Goal: Task Accomplishment & Management: Use online tool/utility

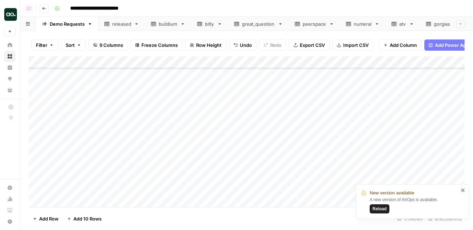
scroll to position [1972, 0]
click at [307, 141] on div "Add Column" at bounding box center [247, 131] width 436 height 151
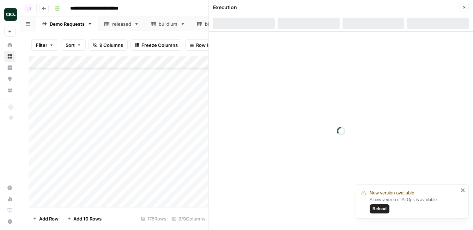
click at [466, 190] on icon "close" at bounding box center [463, 191] width 5 height 6
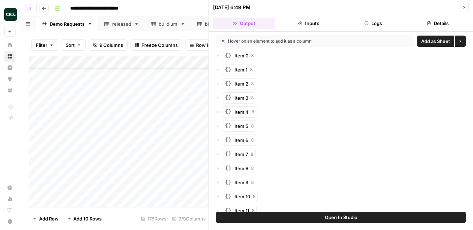
click at [433, 38] on span "Add as Sheet" at bounding box center [435, 41] width 29 height 7
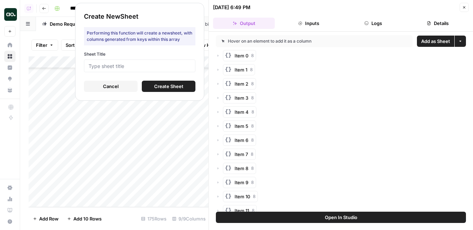
click at [168, 69] on div at bounding box center [140, 66] width 112 height 13
click at [167, 65] on input "Sheet Title" at bounding box center [140, 66] width 102 height 6
type input "slt"
click at [181, 85] on span "Create Sheet" at bounding box center [168, 86] width 29 height 7
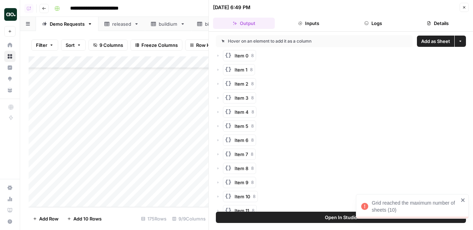
click at [462, 198] on icon "close" at bounding box center [463, 201] width 5 height 6
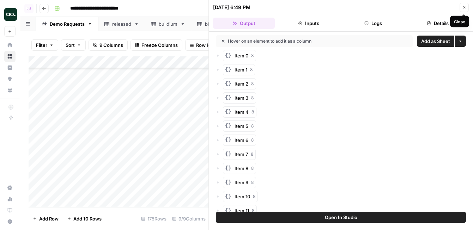
click at [466, 8] on icon "button" at bounding box center [464, 7] width 4 height 4
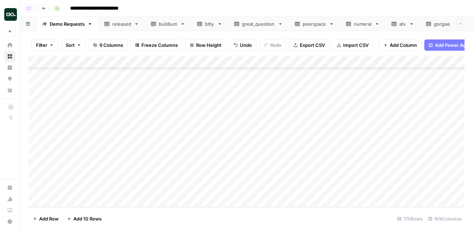
scroll to position [0, 71]
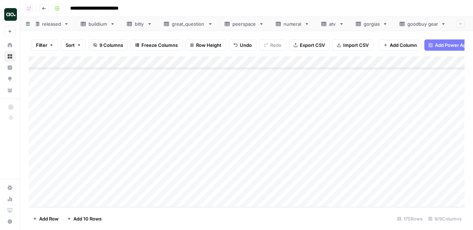
click at [442, 25] on icon at bounding box center [443, 24] width 5 height 5
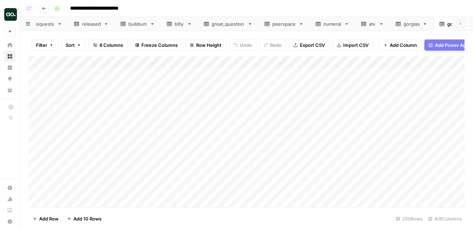
scroll to position [0, 71]
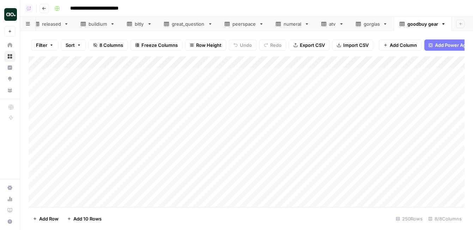
click at [444, 22] on icon "button" at bounding box center [443, 24] width 5 height 5
click at [424, 64] on span "Delete Sheet" at bounding box center [420, 63] width 34 height 7
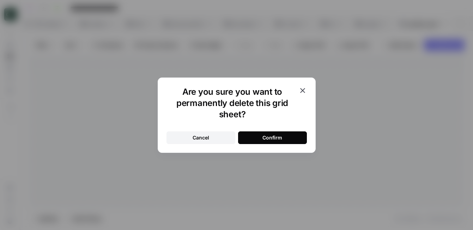
click at [292, 138] on button "Confirm" at bounding box center [272, 138] width 69 height 13
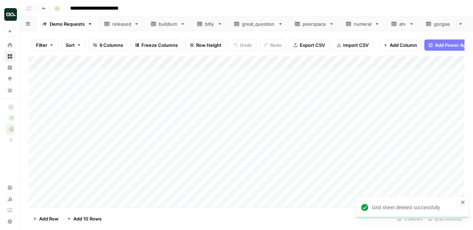
scroll to position [0, 13]
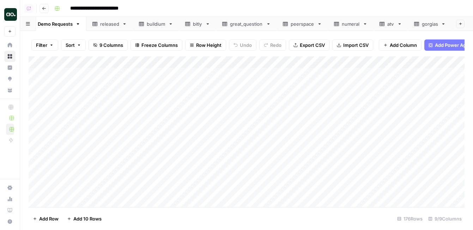
click at [400, 25] on icon at bounding box center [399, 24] width 5 height 5
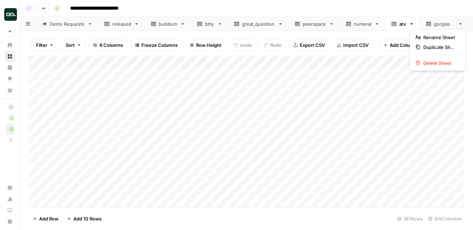
click at [412, 23] on icon "button" at bounding box center [411, 24] width 5 height 5
click at [422, 63] on div "Delete Sheet" at bounding box center [438, 63] width 44 height 7
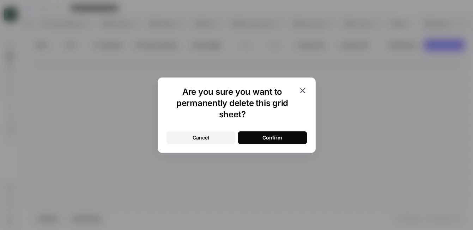
click at [283, 141] on button "Confirm" at bounding box center [272, 138] width 69 height 13
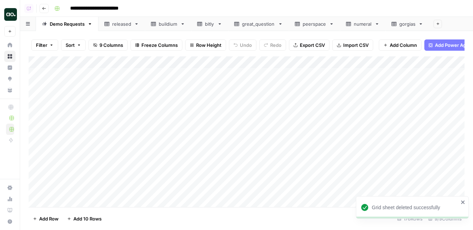
click at [376, 25] on icon at bounding box center [377, 24] width 5 height 5
click at [376, 25] on icon "button" at bounding box center [377, 24] width 5 height 5
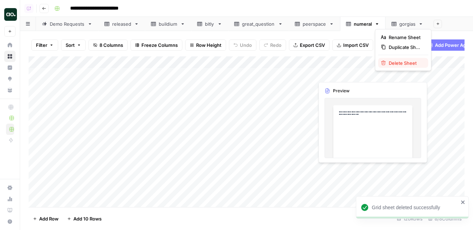
click at [382, 64] on icon "button" at bounding box center [384, 63] width 5 height 5
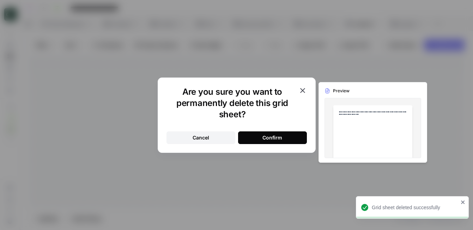
click at [276, 138] on div "Confirm" at bounding box center [273, 137] width 20 height 7
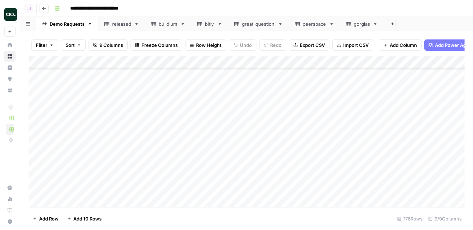
scroll to position [1346, 0]
click at [309, 156] on div "Add Column" at bounding box center [247, 131] width 436 height 151
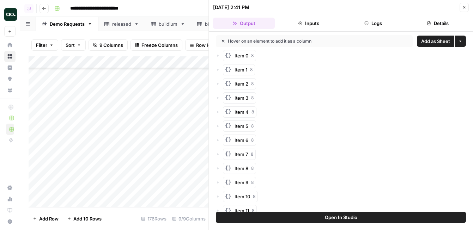
click at [434, 43] on span "Add as Sheet" at bounding box center [435, 41] width 29 height 7
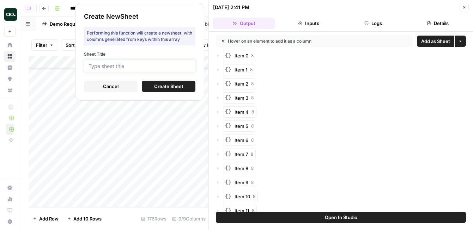
click at [160, 64] on input "Sheet Title" at bounding box center [140, 66] width 102 height 6
type input "deliverect"
click at [163, 86] on span "Create Sheet" at bounding box center [168, 86] width 29 height 7
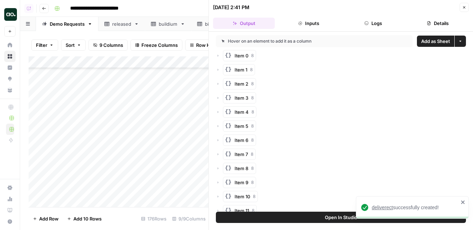
click at [379, 208] on span "deliverect" at bounding box center [382, 208] width 21 height 6
click at [465, 6] on icon "button" at bounding box center [464, 7] width 4 height 4
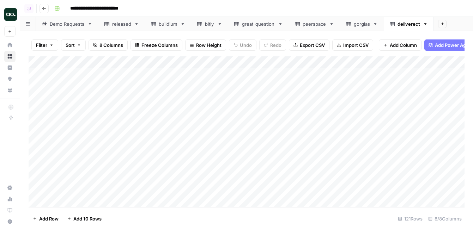
click at [94, 64] on div "Add Column" at bounding box center [247, 131] width 436 height 151
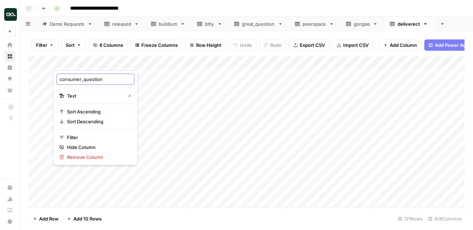
drag, startPoint x: 84, startPoint y: 79, endPoint x: 31, endPoint y: 77, distance: 53.0
click at [31, 78] on body "**********" at bounding box center [236, 115] width 473 height 230
click at [68, 79] on input "consumer_question" at bounding box center [96, 79] width 72 height 7
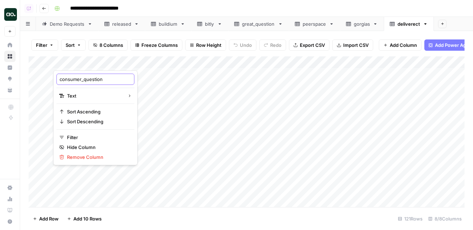
drag, startPoint x: 84, startPoint y: 79, endPoint x: 50, endPoint y: 78, distance: 33.5
click at [50, 78] on body "**********" at bounding box center [236, 115] width 473 height 230
click at [82, 80] on input "consumer_question" at bounding box center [96, 79] width 72 height 7
drag, startPoint x: 83, startPoint y: 80, endPoint x: 60, endPoint y: 78, distance: 23.4
click at [60, 78] on input "consumer_question" at bounding box center [96, 79] width 72 height 7
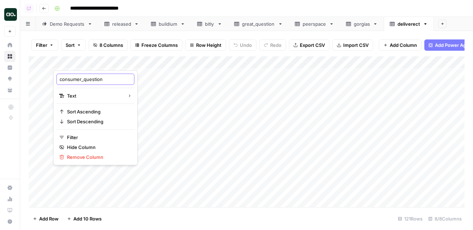
type input "question"
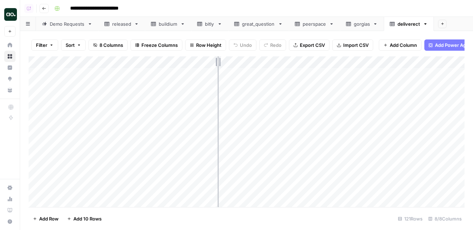
drag, startPoint x: 154, startPoint y: 62, endPoint x: 217, endPoint y: 61, distance: 63.2
click at [218, 62] on div "Add Column" at bounding box center [247, 131] width 436 height 151
drag, startPoint x: 217, startPoint y: 61, endPoint x: 214, endPoint y: 61, distance: 3.6
click at [214, 61] on div "Add Column" at bounding box center [247, 131] width 436 height 151
click at [426, 24] on icon "button" at bounding box center [426, 23] width 2 height 1
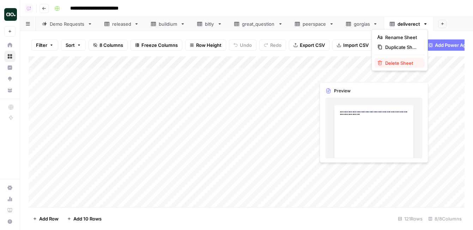
click at [401, 64] on span "Delete Sheet" at bounding box center [402, 63] width 34 height 7
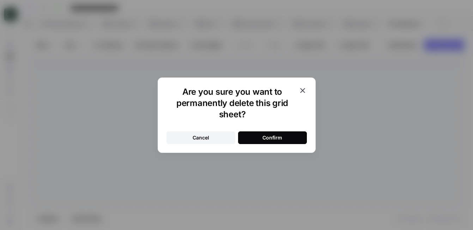
click at [254, 137] on button "Confirm" at bounding box center [272, 138] width 69 height 13
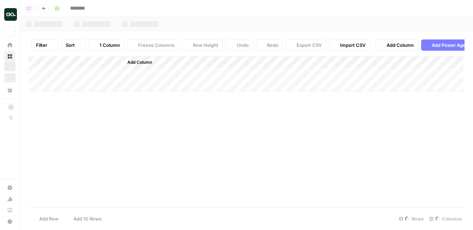
type input "**********"
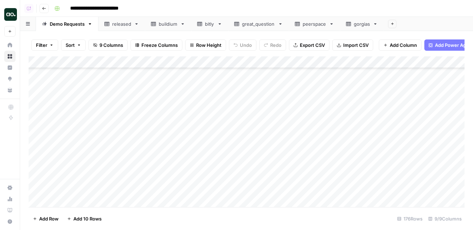
scroll to position [85, 0]
click at [182, 24] on icon at bounding box center [182, 24] width 5 height 5
click at [182, 24] on icon "button" at bounding box center [182, 24] width 5 height 5
click at [197, 62] on span "Delete Sheet" at bounding box center [211, 63] width 34 height 7
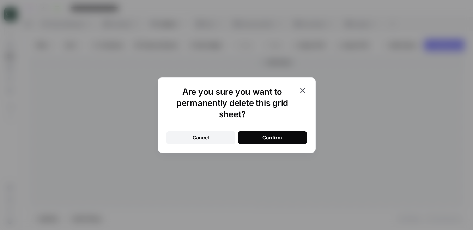
click at [247, 137] on button "Confirm" at bounding box center [272, 138] width 69 height 13
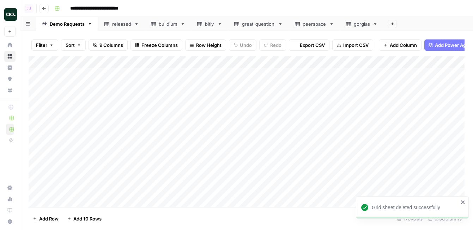
click at [136, 24] on icon at bounding box center [136, 24] width 5 height 5
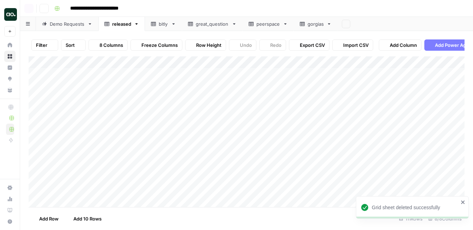
click at [136, 24] on icon "button" at bounding box center [136, 24] width 5 height 5
click at [160, 64] on span "Delete Sheet" at bounding box center [165, 63] width 34 height 7
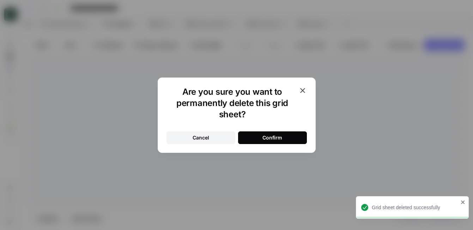
click at [255, 143] on button "Confirm" at bounding box center [272, 138] width 69 height 13
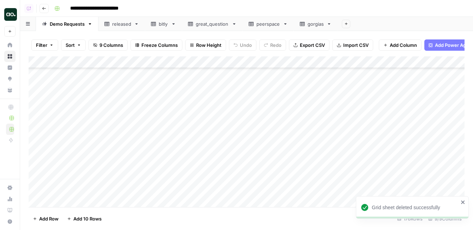
scroll to position [1984, 0]
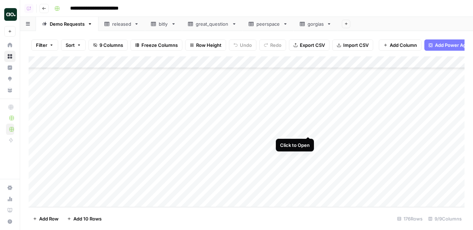
click at [310, 129] on div "Add Column" at bounding box center [247, 131] width 436 height 151
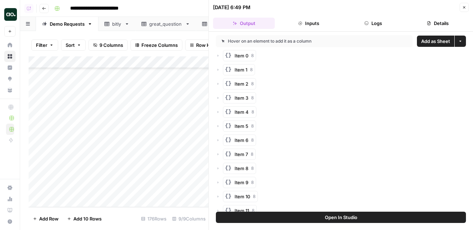
click at [435, 40] on span "Add as Sheet" at bounding box center [435, 41] width 29 height 7
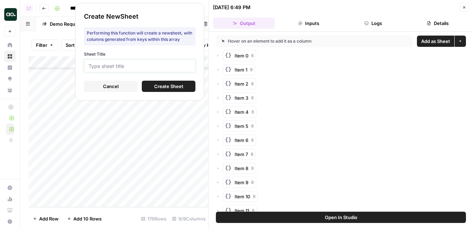
click at [177, 67] on input "Sheet Title" at bounding box center [140, 66] width 102 height 6
type input "slt"
click at [182, 83] on span "Create Sheet" at bounding box center [168, 86] width 29 height 7
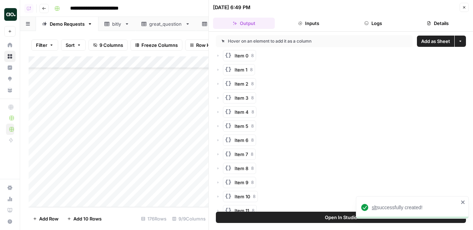
click at [375, 208] on span "slt" at bounding box center [374, 208] width 5 height 6
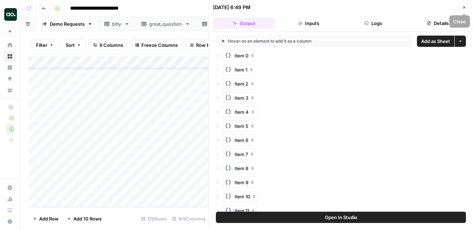
click at [464, 8] on icon "button" at bounding box center [464, 7] width 4 height 4
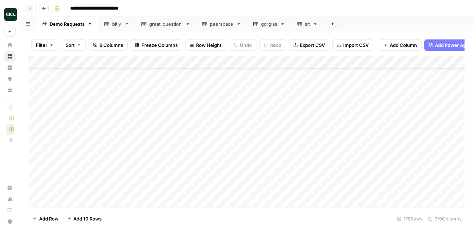
scroll to position [1921, 0]
click at [318, 121] on div "Add Column" at bounding box center [247, 131] width 436 height 151
click at [308, 109] on div "Add Column" at bounding box center [247, 131] width 436 height 151
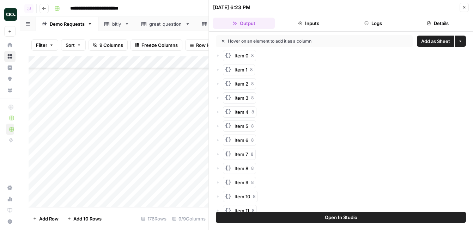
click at [431, 41] on span "Add as Sheet" at bounding box center [435, 41] width 29 height 7
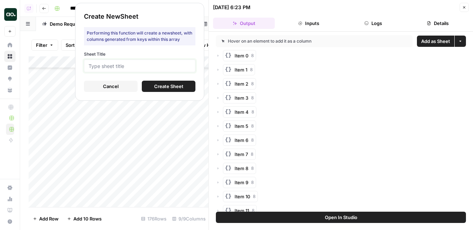
click at [167, 65] on input "Sheet Title" at bounding box center [140, 66] width 102 height 6
type input "asseta"
click at [149, 90] on button "Create Sheet" at bounding box center [169, 86] width 54 height 11
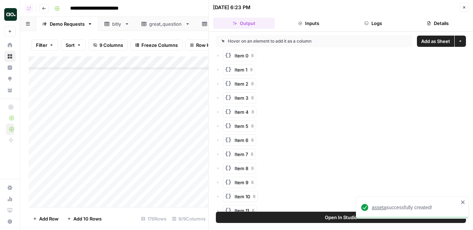
click at [375, 210] on span "asseta" at bounding box center [379, 208] width 14 height 6
click at [466, 6] on icon "button" at bounding box center [464, 7] width 4 height 4
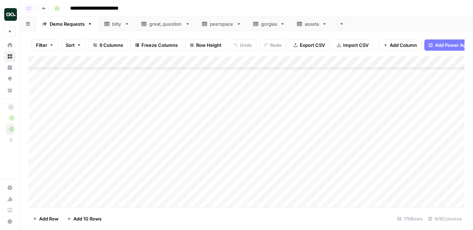
click at [325, 25] on icon at bounding box center [324, 24] width 5 height 5
click at [325, 24] on icon "button" at bounding box center [324, 24] width 5 height 5
click at [341, 64] on span "Delete Sheet" at bounding box center [353, 63] width 34 height 7
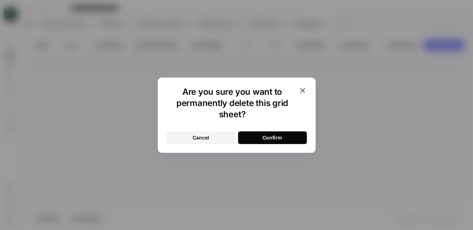
click at [272, 136] on div "Confirm" at bounding box center [273, 137] width 20 height 7
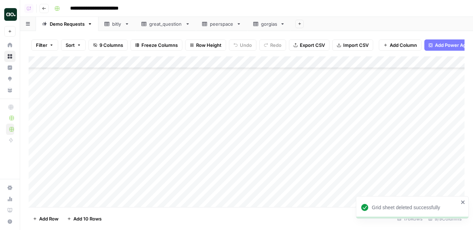
scroll to position [1955, 0]
click at [307, 99] on div "Add Column" at bounding box center [247, 131] width 436 height 151
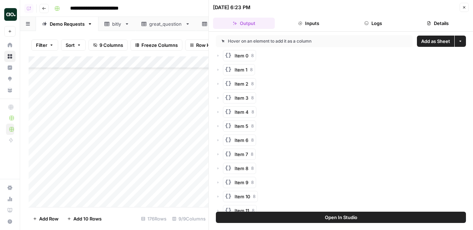
click at [432, 42] on span "Add as Sheet" at bounding box center [435, 41] width 29 height 7
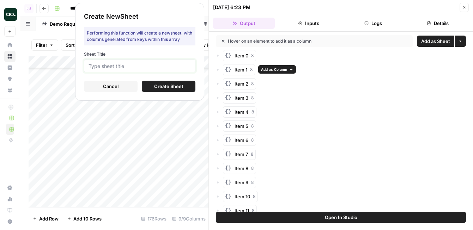
click at [178, 69] on input "Sheet Title" at bounding box center [140, 66] width 102 height 6
type input "conviva"
click button "Create Sheet" at bounding box center [169, 86] width 54 height 11
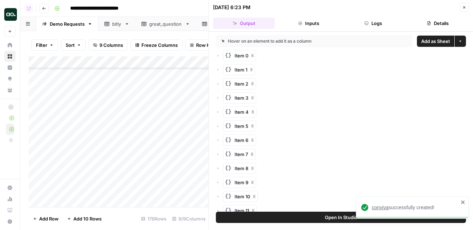
click at [384, 208] on span "conviva" at bounding box center [380, 208] width 17 height 6
click at [465, 6] on icon "button" at bounding box center [464, 7] width 4 height 4
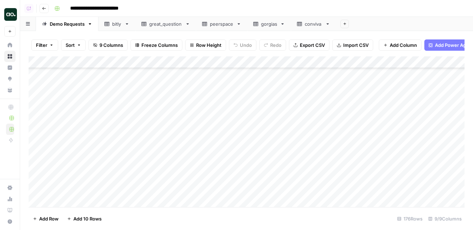
scroll to position [1984, 0]
click at [84, 220] on span "Add 10 Rows" at bounding box center [87, 219] width 28 height 7
click at [207, 116] on div "Add Column" at bounding box center [247, 131] width 436 height 151
drag, startPoint x: 215, startPoint y: 125, endPoint x: 209, endPoint y: 235, distance: 110.3
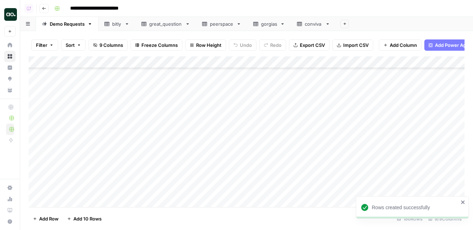
click at [209, 230] on html "**********" at bounding box center [236, 115] width 473 height 230
drag, startPoint x: 215, startPoint y: 82, endPoint x: 210, endPoint y: 199, distance: 117.3
click at [210, 199] on div "Add Column" at bounding box center [247, 131] width 436 height 151
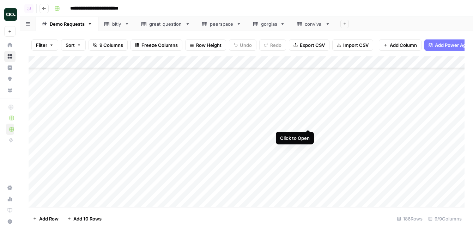
click at [309, 122] on div "Add Column" at bounding box center [247, 131] width 436 height 151
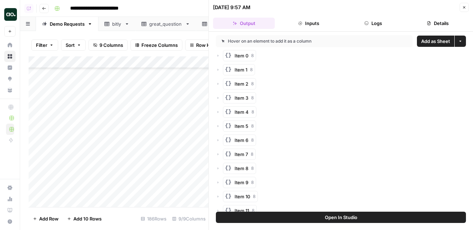
click at [428, 46] on button "Add as Sheet" at bounding box center [435, 41] width 37 height 11
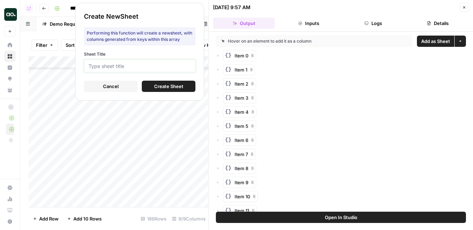
click at [178, 67] on input "Sheet Title" at bounding box center [140, 66] width 102 height 6
type input "s"
type input "anm"
click at [178, 85] on span "Create Sheet" at bounding box center [168, 86] width 29 height 7
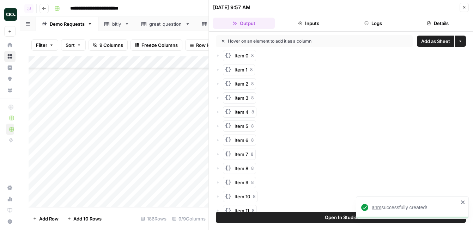
click at [377, 207] on span "anm" at bounding box center [377, 208] width 10 height 6
click at [463, 7] on icon "button" at bounding box center [464, 7] width 4 height 4
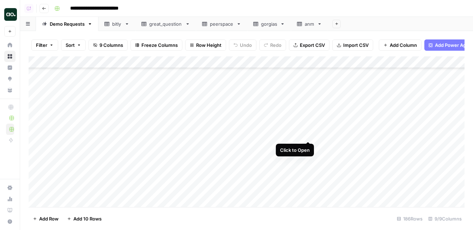
click at [308, 134] on div "Add Column" at bounding box center [247, 131] width 436 height 151
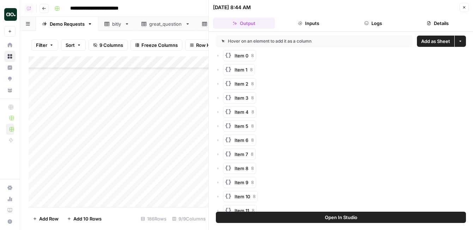
click at [429, 39] on span "Add as Sheet" at bounding box center [435, 41] width 29 height 7
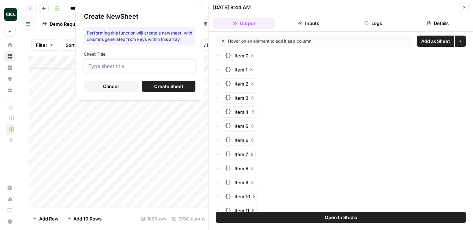
click at [185, 69] on input "Sheet Title" at bounding box center [140, 66] width 102 height 6
type input "vyond"
click at [165, 85] on span "Create Sheet" at bounding box center [168, 86] width 29 height 7
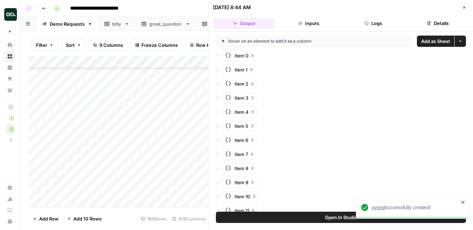
click at [379, 208] on span "vyond" at bounding box center [378, 208] width 13 height 6
click at [465, 8] on icon "button" at bounding box center [464, 7] width 4 height 4
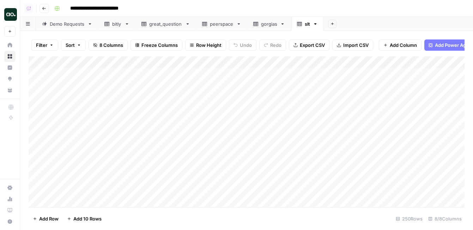
click at [93, 62] on div "Add Column" at bounding box center [247, 131] width 436 height 151
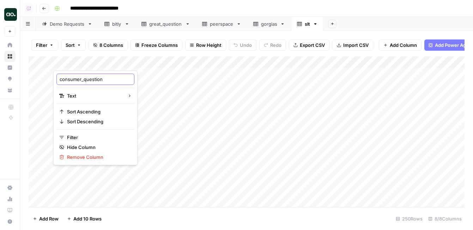
drag, startPoint x: 84, startPoint y: 78, endPoint x: 57, endPoint y: 79, distance: 27.2
click at [57, 79] on div "consumer_question" at bounding box center [95, 79] width 78 height 11
type input "question"
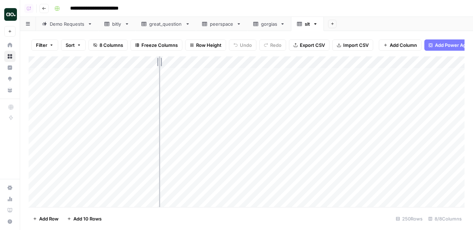
drag, startPoint x: 156, startPoint y: 62, endPoint x: 234, endPoint y: 61, distance: 78.4
click at [235, 62] on div "Add Column" at bounding box center [247, 131] width 436 height 151
drag, startPoint x: 234, startPoint y: 61, endPoint x: 240, endPoint y: 61, distance: 6.4
click at [240, 61] on div "Add Column" at bounding box center [247, 131] width 436 height 151
drag, startPoint x: 240, startPoint y: 61, endPoint x: 231, endPoint y: 61, distance: 9.5
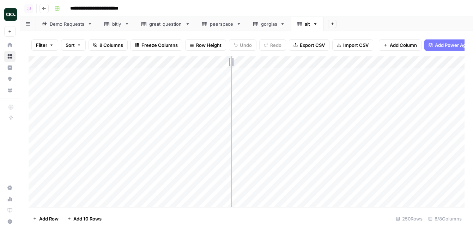
click at [231, 61] on div "Add Column" at bounding box center [247, 131] width 436 height 151
click at [39, 96] on div "Add Column" at bounding box center [247, 131] width 436 height 151
click at [177, 99] on div "Add Column" at bounding box center [247, 131] width 436 height 151
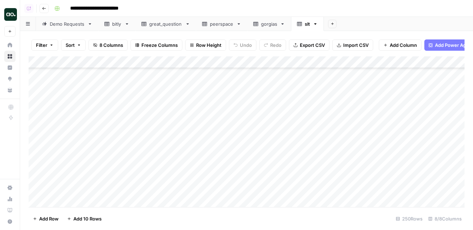
click at [179, 99] on div "Add Column" at bounding box center [247, 131] width 436 height 151
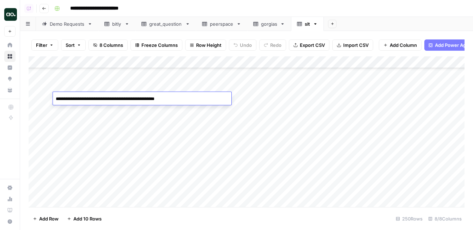
click at [180, 99] on textarea "**********" at bounding box center [142, 99] width 179 height 10
type textarea "**********"
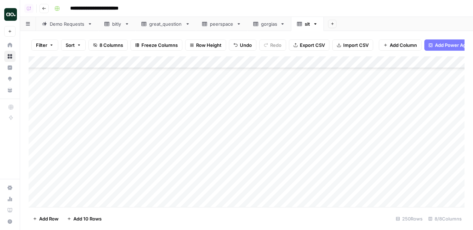
scroll to position [2872, 0]
click at [317, 45] on span "Export CSV" at bounding box center [312, 45] width 25 height 7
click at [317, 24] on icon "button" at bounding box center [315, 24] width 5 height 5
click at [327, 67] on button "Delete Sheet" at bounding box center [342, 63] width 50 height 10
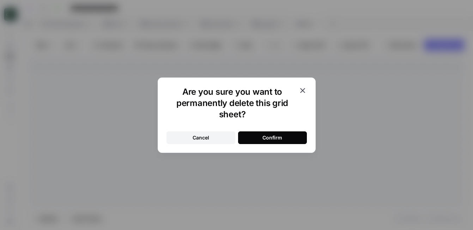
click at [248, 139] on button "Confirm" at bounding box center [272, 138] width 69 height 13
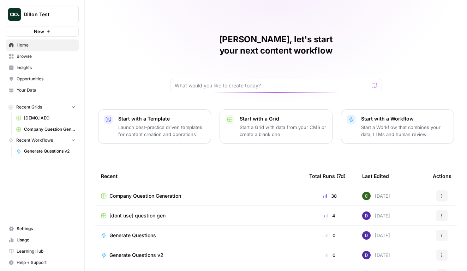
click at [52, 17] on span "Dillon Test" at bounding box center [45, 14] width 43 height 7
type input "sur la"
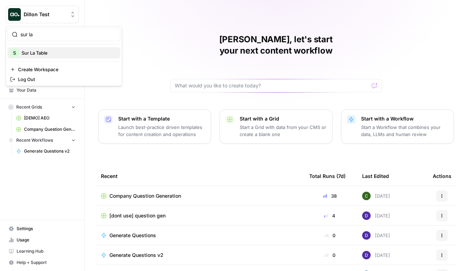
click at [52, 52] on span "Sur La Table" at bounding box center [68, 52] width 93 height 7
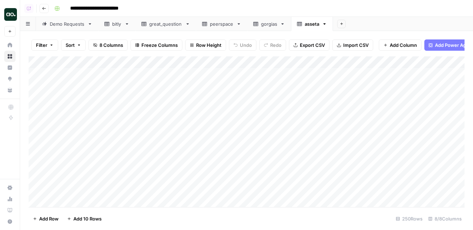
click at [90, 62] on div "Add Column" at bounding box center [247, 131] width 436 height 151
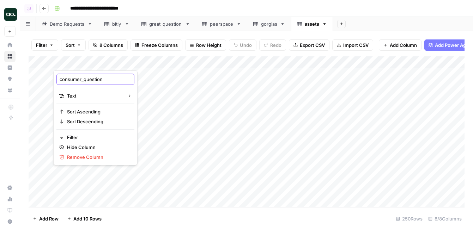
drag, startPoint x: 84, startPoint y: 80, endPoint x: 42, endPoint y: 79, distance: 42.0
click at [42, 79] on body "**********" at bounding box center [236, 115] width 473 height 230
click at [86, 80] on input "consumer_question" at bounding box center [96, 79] width 72 height 7
drag, startPoint x: 84, startPoint y: 80, endPoint x: 56, endPoint y: 79, distance: 27.2
click at [56, 79] on div "consumer_question" at bounding box center [95, 79] width 78 height 11
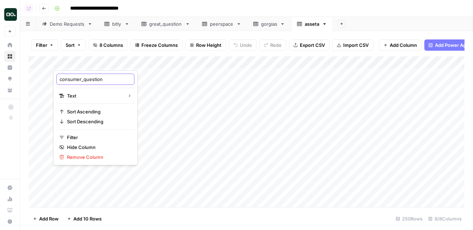
type input "question"
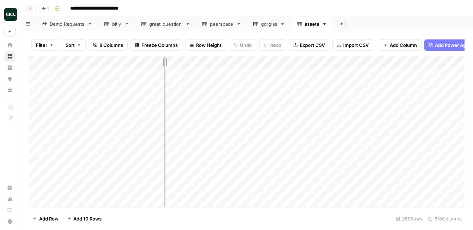
drag, startPoint x: 155, startPoint y: 61, endPoint x: 196, endPoint y: 61, distance: 41.3
click at [196, 61] on div "Add Column" at bounding box center [247, 131] width 436 height 151
drag, startPoint x: 196, startPoint y: 61, endPoint x: 240, endPoint y: 60, distance: 44.5
click at [240, 60] on div "Add Column" at bounding box center [247, 131] width 436 height 151
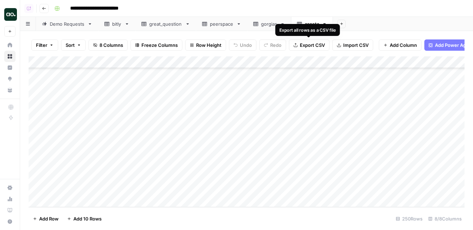
click at [304, 44] on span "Export CSV" at bounding box center [312, 45] width 25 height 7
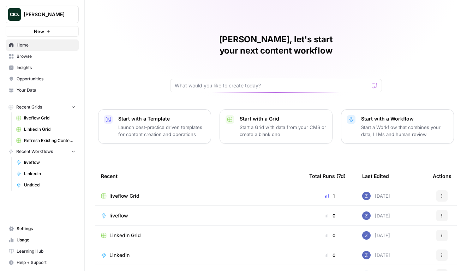
click at [49, 90] on span "Your Data" at bounding box center [46, 90] width 59 height 6
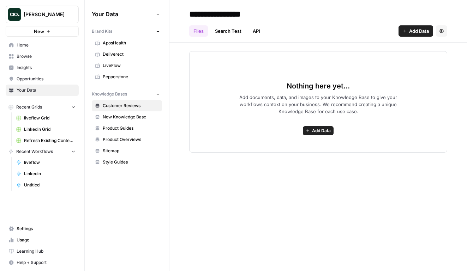
click at [158, 31] on icon "button" at bounding box center [158, 32] width 4 height 4
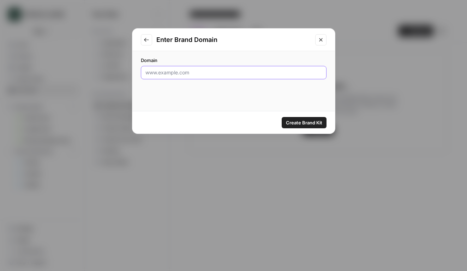
click at [273, 72] on input "Domain" at bounding box center [233, 72] width 176 height 7
paste input "[URL][DOMAIN_NAME]"
drag, startPoint x: 176, startPoint y: 74, endPoint x: 108, endPoint y: 71, distance: 67.5
click at [108, 71] on div "Enter Brand Domain Domain [URL][DOMAIN_NAME] Create Brand Kit" at bounding box center [233, 135] width 467 height 271
click at [193, 75] on input "[DOMAIN_NAME][URL]" at bounding box center [233, 72] width 176 height 7
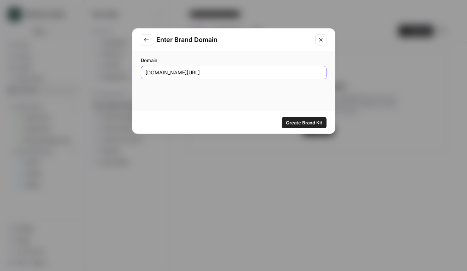
type input "[DOMAIN_NAME]"
click button "Create Brand Kit" at bounding box center [304, 122] width 45 height 11
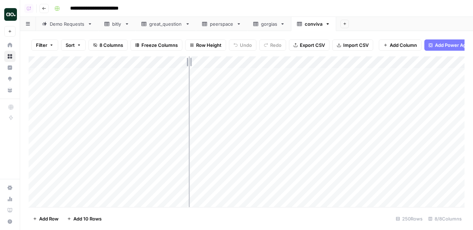
drag, startPoint x: 154, startPoint y: 63, endPoint x: 252, endPoint y: 55, distance: 98.1
click at [252, 57] on div "Add Column" at bounding box center [247, 131] width 436 height 151
drag, startPoint x: 251, startPoint y: 59, endPoint x: 229, endPoint y: 59, distance: 21.9
click at [229, 59] on div "Add Column" at bounding box center [247, 131] width 436 height 151
click at [94, 64] on div "Add Column" at bounding box center [247, 131] width 436 height 151
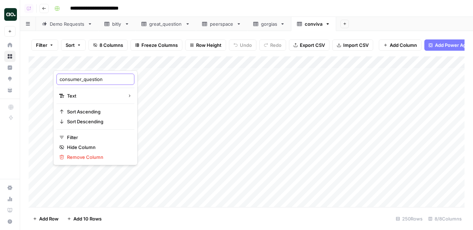
drag, startPoint x: 83, startPoint y: 80, endPoint x: 50, endPoint y: 80, distance: 33.2
click at [50, 80] on body "**********" at bounding box center [236, 115] width 473 height 230
click at [78, 81] on input "consumer_question" at bounding box center [96, 79] width 72 height 7
drag, startPoint x: 84, startPoint y: 80, endPoint x: 60, endPoint y: 79, distance: 24.1
click at [60, 79] on input "consumer_question" at bounding box center [96, 79] width 72 height 7
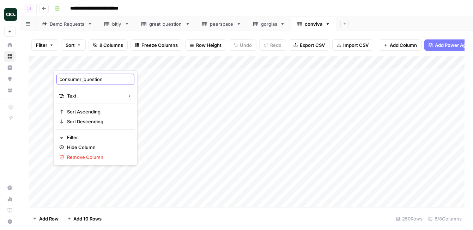
type input "question"
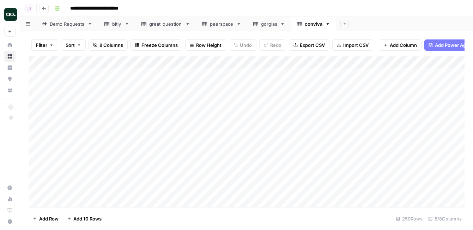
click at [25, 53] on div "Filter Sort 8 Columns Freeze Columns Row Height Undo Redo Export CSV Import CSV…" at bounding box center [246, 130] width 453 height 199
click at [39, 107] on div "Add Column" at bounding box center [247, 131] width 436 height 151
click at [38, 109] on div "Add Column" at bounding box center [247, 131] width 436 height 151
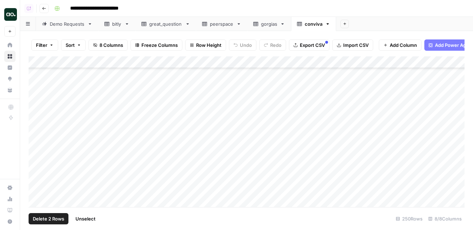
scroll to position [490, 0]
click at [36, 101] on div "Add Column" at bounding box center [247, 131] width 436 height 151
click at [36, 89] on div "Add Column" at bounding box center [247, 131] width 436 height 151
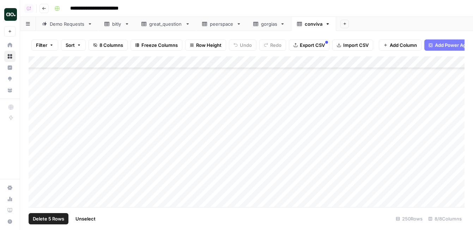
click at [37, 132] on div "Add Column" at bounding box center [247, 131] width 436 height 151
click at [36, 175] on div "Add Column" at bounding box center [247, 131] width 436 height 151
click at [35, 146] on div "Add Column" at bounding box center [247, 131] width 436 height 151
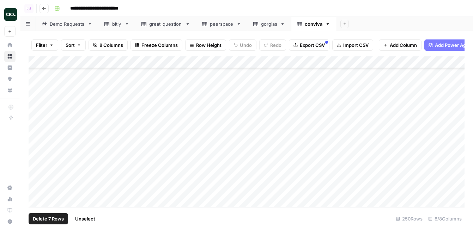
scroll to position [2872, 0]
click at [48, 222] on span "Delete 7 Rows" at bounding box center [48, 219] width 31 height 7
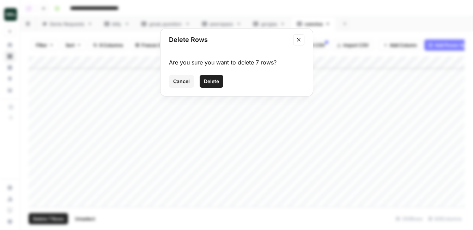
click at [209, 84] on span "Delete" at bounding box center [211, 81] width 15 height 7
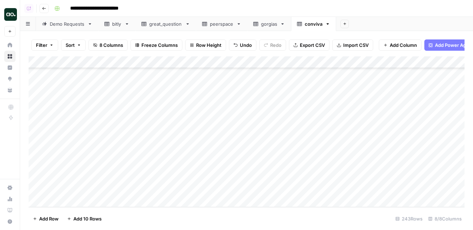
scroll to position [2788, 0]
click at [302, 44] on span "Export CSV" at bounding box center [312, 45] width 25 height 7
click at [328, 23] on icon "button" at bounding box center [327, 24] width 5 height 5
click at [338, 64] on div "Delete Sheet" at bounding box center [353, 63] width 44 height 7
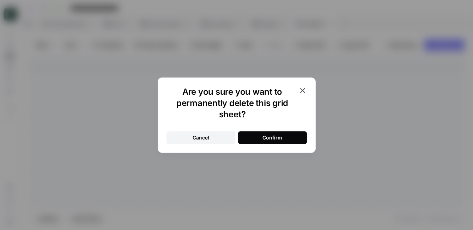
click at [284, 139] on button "Confirm" at bounding box center [272, 138] width 69 height 13
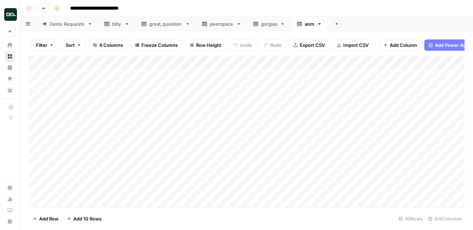
click at [97, 61] on div "Add Column" at bounding box center [247, 131] width 436 height 151
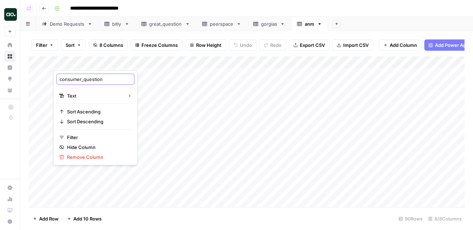
drag, startPoint x: 84, startPoint y: 80, endPoint x: 44, endPoint y: 80, distance: 39.9
click at [44, 80] on body "**********" at bounding box center [236, 115] width 473 height 230
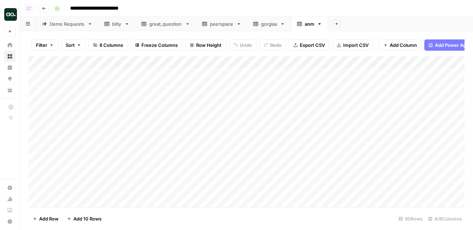
click at [91, 61] on div "Add Column" at bounding box center [247, 131] width 436 height 151
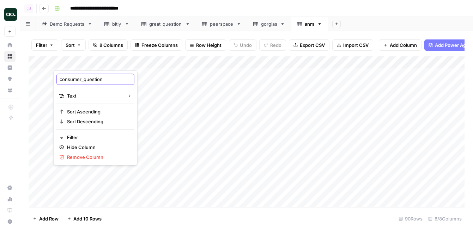
drag, startPoint x: 83, startPoint y: 80, endPoint x: 58, endPoint y: 79, distance: 25.8
click at [58, 79] on div "consumer_question" at bounding box center [95, 79] width 78 height 11
type input "question"
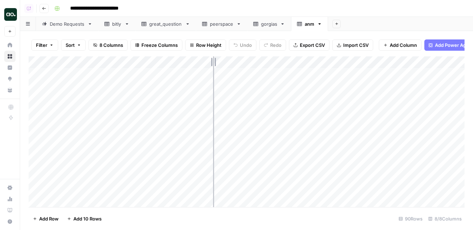
drag, startPoint x: 155, startPoint y: 62, endPoint x: 215, endPoint y: 60, distance: 60.4
click at [215, 60] on div "Add Column" at bounding box center [247, 131] width 436 height 151
drag, startPoint x: 214, startPoint y: 59, endPoint x: 227, endPoint y: 59, distance: 13.1
click at [227, 59] on div "Add Column" at bounding box center [247, 131] width 436 height 151
drag, startPoint x: 228, startPoint y: 58, endPoint x: 234, endPoint y: 58, distance: 6.0
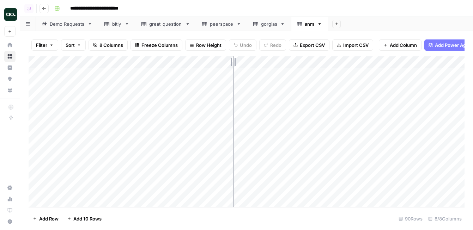
click at [234, 58] on div "Add Column" at bounding box center [247, 131] width 436 height 151
click at [231, 60] on div "Add Column" at bounding box center [247, 131] width 436 height 151
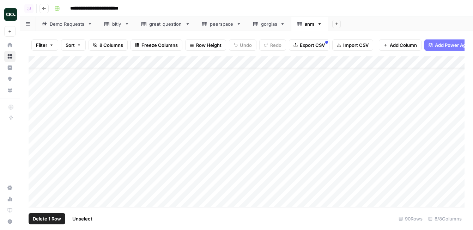
click at [38, 124] on div "Add Column" at bounding box center [247, 131] width 436 height 151
click at [37, 159] on div "Add Column" at bounding box center [247, 131] width 436 height 151
click at [36, 144] on div "Add Column" at bounding box center [247, 131] width 436 height 151
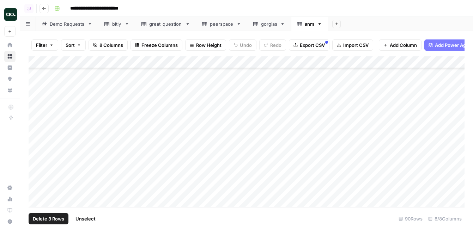
scroll to position [173, 0]
click at [37, 118] on div "Add Column" at bounding box center [247, 131] width 436 height 151
click at [39, 146] on div "Add Column" at bounding box center [247, 131] width 436 height 151
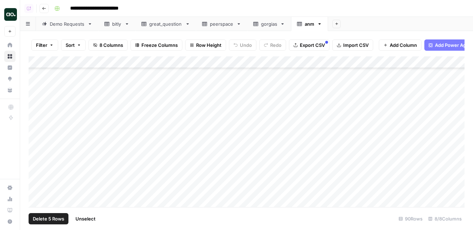
click at [37, 145] on div "Add Column" at bounding box center [247, 131] width 436 height 151
click at [40, 154] on div "Add Column" at bounding box center [247, 131] width 436 height 151
click at [38, 152] on div "Add Column" at bounding box center [247, 131] width 436 height 151
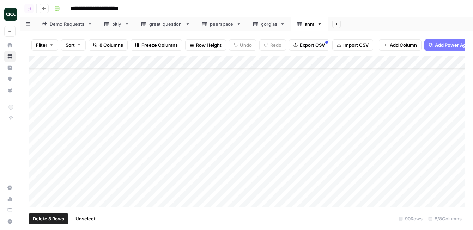
scroll to position [606, 0]
click at [38, 151] on div "Add Column" at bounding box center [247, 131] width 436 height 151
click at [38, 160] on div "Add Column" at bounding box center [247, 131] width 436 height 151
click at [39, 166] on div "Add Column" at bounding box center [247, 131] width 436 height 151
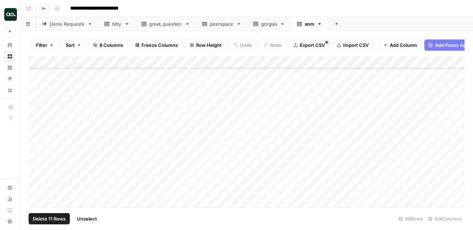
scroll to position [952, 0]
click at [52, 218] on span "Delete 11 Rows" at bounding box center [49, 219] width 33 height 7
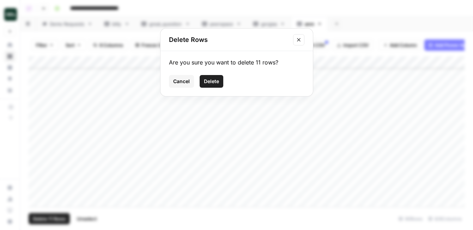
click at [211, 78] on span "Delete" at bounding box center [211, 81] width 15 height 7
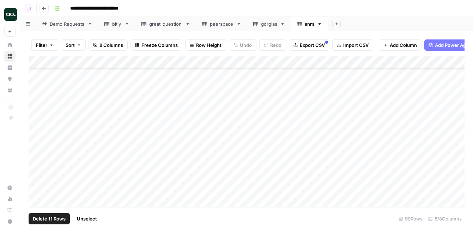
scroll to position [820, 0]
click at [308, 43] on span "Export CSV" at bounding box center [312, 45] width 25 height 7
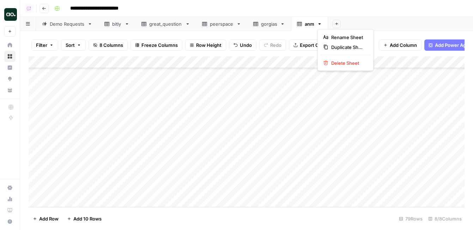
click at [321, 25] on icon "button" at bounding box center [319, 24] width 5 height 5
click at [341, 60] on span "Delete Sheet" at bounding box center [348, 63] width 34 height 7
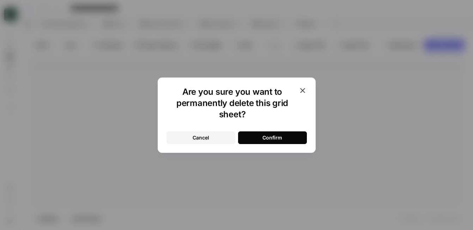
click at [268, 134] on div "Confirm" at bounding box center [273, 137] width 20 height 7
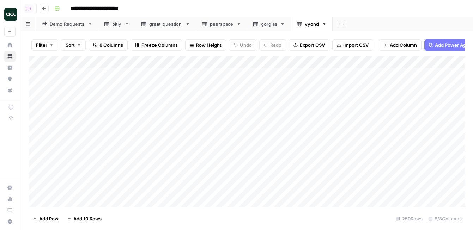
click at [93, 60] on div "Add Column" at bounding box center [247, 131] width 436 height 151
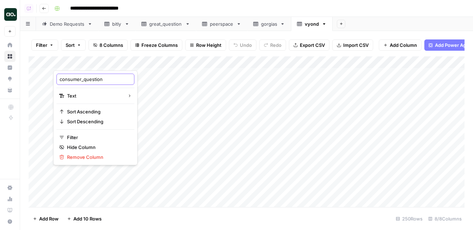
drag, startPoint x: 83, startPoint y: 81, endPoint x: 54, endPoint y: 79, distance: 29.7
click at [54, 79] on div "consumer_question Text Sort Ascending Sort Descending Filter Hide Column Remove…" at bounding box center [95, 118] width 84 height 95
type input "question"
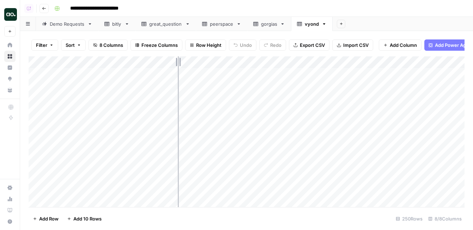
drag, startPoint x: 154, startPoint y: 61, endPoint x: 202, endPoint y: 62, distance: 48.7
click at [202, 62] on div "Add Column" at bounding box center [247, 131] width 436 height 151
drag, startPoint x: 202, startPoint y: 62, endPoint x: 238, endPoint y: 60, distance: 35.3
click at [238, 60] on div "Add Column" at bounding box center [247, 131] width 436 height 151
drag, startPoint x: 238, startPoint y: 60, endPoint x: 205, endPoint y: 67, distance: 32.8
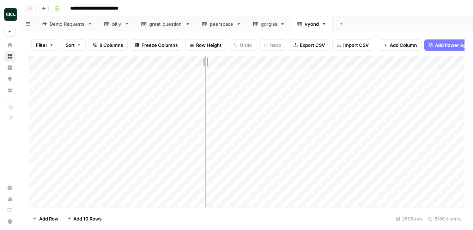
click at [205, 67] on div "Add Column" at bounding box center [247, 131] width 436 height 151
click at [35, 143] on div "Add Column" at bounding box center [247, 131] width 436 height 151
click at [38, 103] on div "Add Column" at bounding box center [247, 131] width 436 height 151
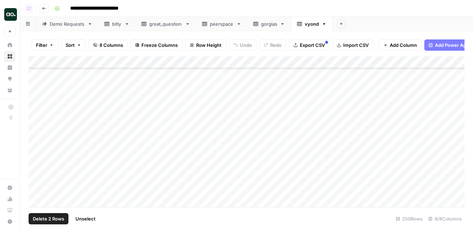
scroll to position [845, 0]
click at [36, 149] on div "Add Column" at bounding box center [247, 131] width 436 height 151
click at [39, 163] on div "Add Column" at bounding box center [247, 131] width 436 height 151
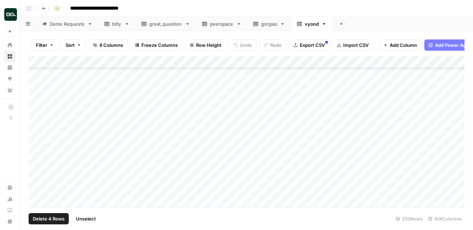
click at [40, 154] on div "Add Column" at bounding box center [247, 131] width 436 height 151
click at [39, 158] on div "Add Column" at bounding box center [247, 131] width 436 height 151
click at [38, 177] on div "Add Column" at bounding box center [247, 131] width 436 height 151
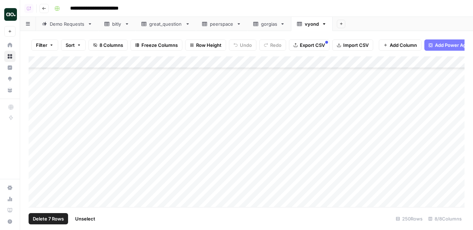
scroll to position [2872, 0]
click at [51, 216] on span "Delete 7 Rows" at bounding box center [48, 219] width 31 height 7
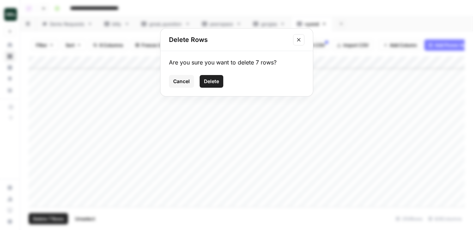
click at [220, 81] on button "Delete" at bounding box center [212, 81] width 24 height 13
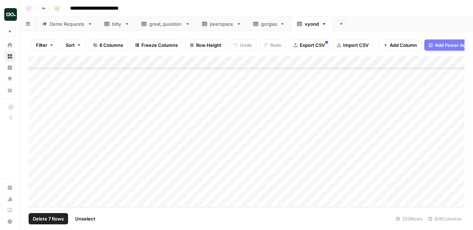
scroll to position [2788, 0]
click at [301, 44] on span "Export CSV" at bounding box center [312, 45] width 25 height 7
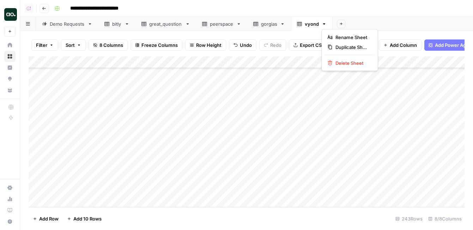
click at [322, 25] on icon "button" at bounding box center [324, 24] width 5 height 5
click at [334, 64] on div "Delete Sheet" at bounding box center [350, 63] width 44 height 7
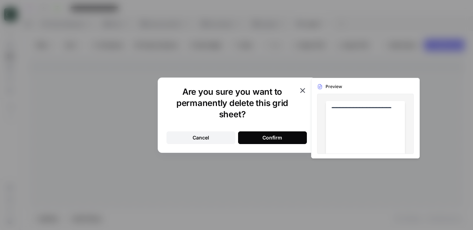
click at [284, 134] on button "Confirm" at bounding box center [272, 138] width 69 height 13
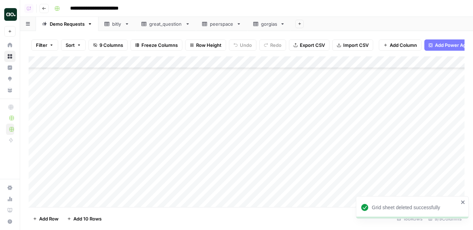
scroll to position [1982, 0]
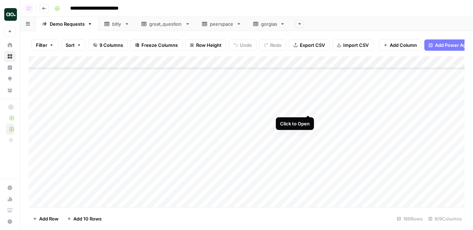
click at [307, 108] on div "Add Column" at bounding box center [247, 131] width 436 height 151
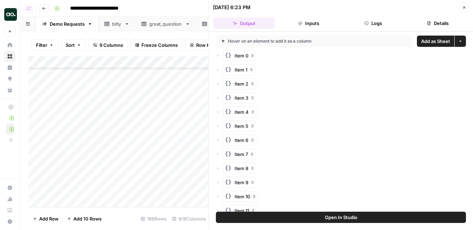
click at [436, 40] on span "Add as Sheet" at bounding box center [435, 41] width 29 height 7
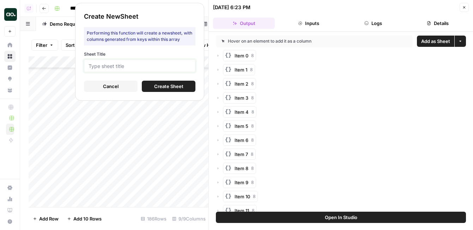
click at [167, 67] on input "Sheet Title" at bounding box center [140, 66] width 102 height 6
type input "fico"
click at [172, 88] on span "Create Sheet" at bounding box center [168, 86] width 29 height 7
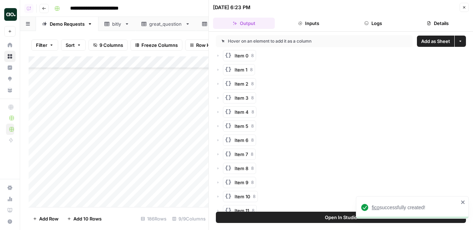
click at [375, 209] on span "fico" at bounding box center [376, 208] width 8 height 6
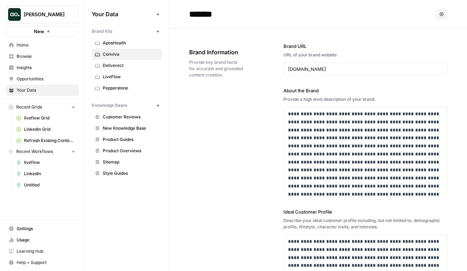
click at [38, 13] on span "[PERSON_NAME]" at bounding box center [45, 14] width 43 height 7
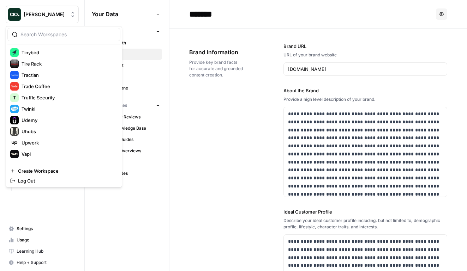
scroll to position [1721, 0]
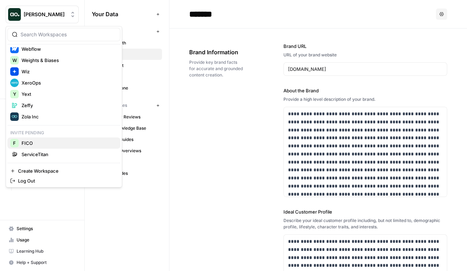
click at [52, 146] on span "FICO" at bounding box center [68, 143] width 93 height 7
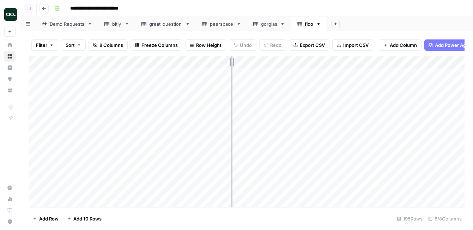
drag, startPoint x: 155, startPoint y: 60, endPoint x: 275, endPoint y: 59, distance: 119.3
click at [275, 59] on div "Add Column" at bounding box center [247, 131] width 436 height 151
drag, startPoint x: 275, startPoint y: 61, endPoint x: 238, endPoint y: 65, distance: 37.2
click at [238, 65] on div "Add Column" at bounding box center [247, 131] width 436 height 151
click at [105, 62] on div "Add Column" at bounding box center [247, 131] width 436 height 151
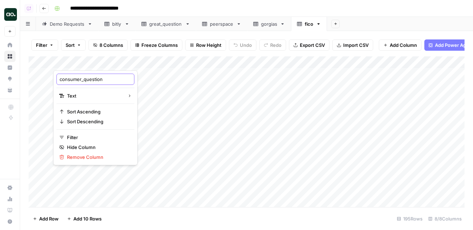
drag, startPoint x: 84, startPoint y: 81, endPoint x: 52, endPoint y: 79, distance: 31.8
click at [52, 79] on body "**********" at bounding box center [236, 115] width 473 height 230
click at [69, 81] on input "consumer_question" at bounding box center [96, 79] width 72 height 7
drag, startPoint x: 84, startPoint y: 79, endPoint x: 55, endPoint y: 78, distance: 29.0
click at [55, 78] on div "consumer_question Text Sort Ascending Sort Descending Filter Hide Column Remove…" at bounding box center [95, 118] width 84 height 95
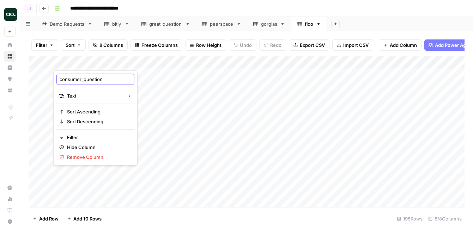
type input "question"
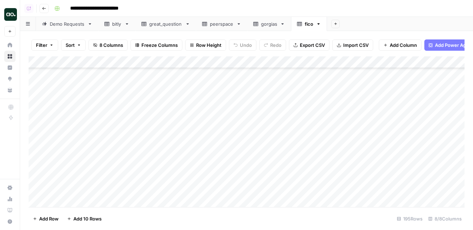
scroll to position [2212, 0]
click at [319, 43] on span "Export CSV" at bounding box center [312, 45] width 25 height 7
click at [319, 24] on icon at bounding box center [319, 23] width 2 height 1
click at [319, 24] on icon "button" at bounding box center [319, 23] width 2 height 1
click at [330, 64] on span "Delete Sheet" at bounding box center [347, 63] width 34 height 7
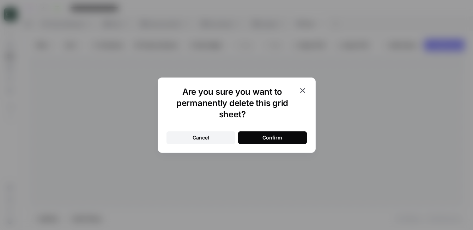
click at [278, 137] on div "Confirm" at bounding box center [273, 137] width 20 height 7
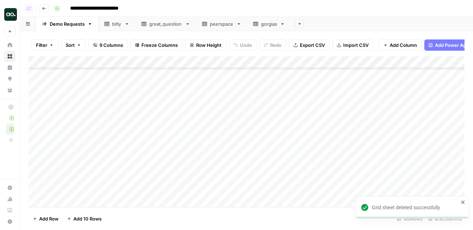
scroll to position [1987, 0]
click at [308, 116] on div "Add Column" at bounding box center [247, 131] width 436 height 151
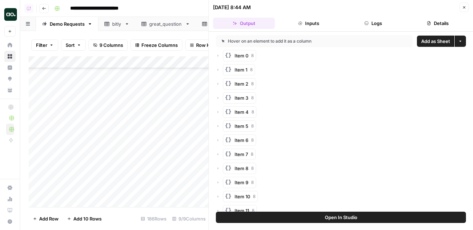
click at [425, 40] on span "Add as Sheet" at bounding box center [435, 41] width 29 height 7
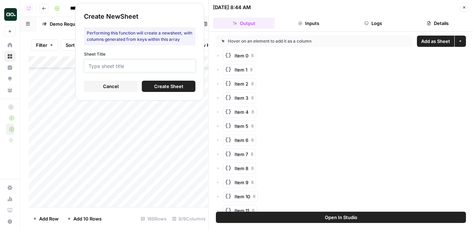
click at [142, 66] on input "Sheet Title" at bounding box center [140, 66] width 102 height 6
type input "rip"
click at [177, 83] on span "Create Sheet" at bounding box center [168, 86] width 29 height 7
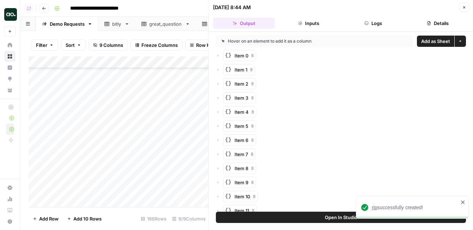
click at [373, 208] on span "rip" at bounding box center [375, 208] width 6 height 6
click at [466, 7] on icon "button" at bounding box center [464, 7] width 4 height 4
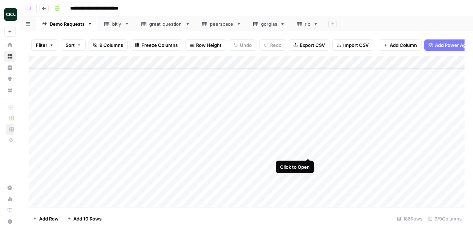
click at [308, 151] on div "Add Column" at bounding box center [247, 131] width 436 height 151
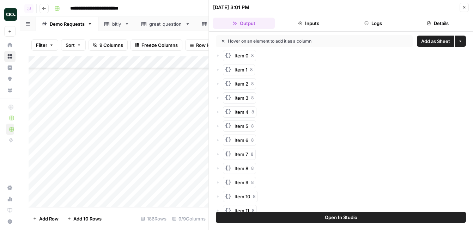
click at [426, 43] on span "Add as Sheet" at bounding box center [435, 41] width 29 height 7
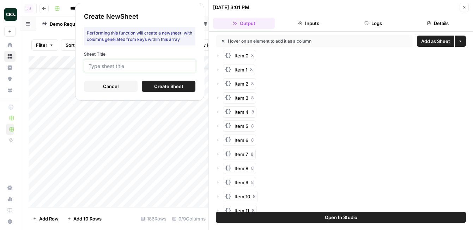
click at [181, 67] on input "Sheet Title" at bounding box center [140, 66] width 102 height 6
type input "fraud"
click at [163, 84] on span "Create Sheet" at bounding box center [168, 86] width 29 height 7
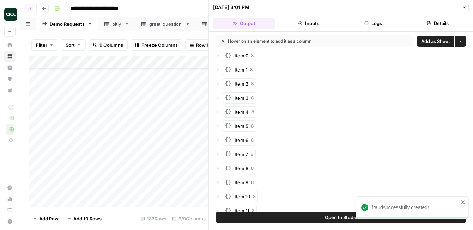
click at [377, 208] on span "fraud" at bounding box center [377, 208] width 11 height 6
click at [462, 9] on icon "button" at bounding box center [464, 7] width 4 height 4
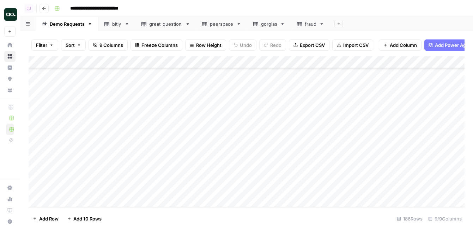
click at [322, 24] on icon at bounding box center [321, 24] width 5 height 5
click at [322, 24] on icon "button" at bounding box center [321, 24] width 5 height 5
click at [336, 65] on span "Delete Sheet" at bounding box center [351, 63] width 34 height 7
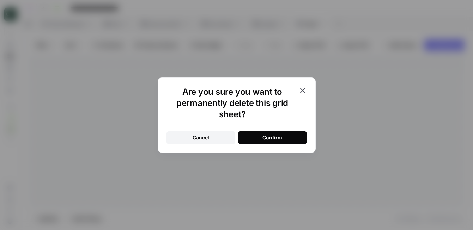
click at [272, 136] on div "Confirm" at bounding box center [273, 137] width 20 height 7
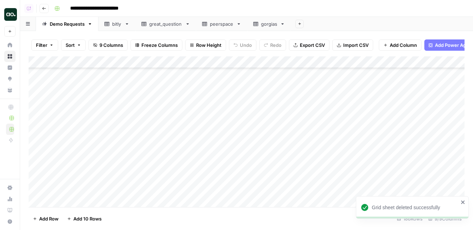
scroll to position [2005, 0]
click at [307, 145] on div "Add Column" at bounding box center [247, 131] width 436 height 151
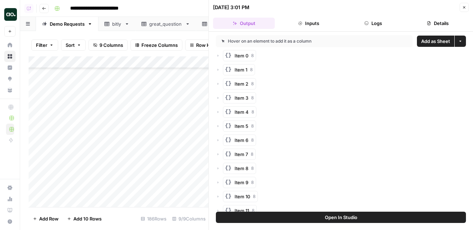
click at [436, 40] on span "Add as Sheet" at bounding box center [435, 41] width 29 height 7
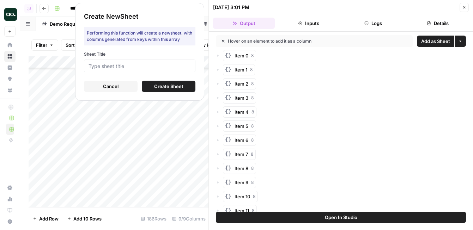
click at [180, 72] on form "Sheet Title Cancel Create Sheet" at bounding box center [140, 71] width 112 height 41
click at [178, 66] on input "Sheet Title" at bounding box center [140, 66] width 102 height 6
type input "edia"
click at [182, 88] on span "Create Sheet" at bounding box center [168, 86] width 29 height 7
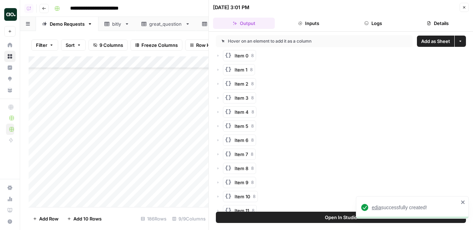
click at [374, 209] on span "edia" at bounding box center [376, 208] width 9 height 6
click at [462, 7] on icon "button" at bounding box center [464, 7] width 4 height 4
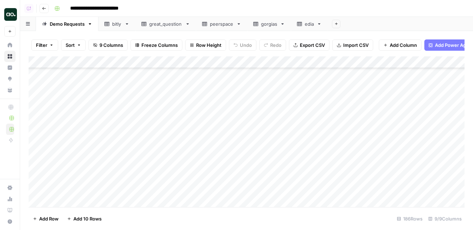
click at [319, 24] on icon at bounding box center [319, 24] width 5 height 5
click at [319, 23] on div "Add Sheet" at bounding box center [382, 24] width 182 height 14
click at [73, 29] on link "Demo Requests" at bounding box center [67, 24] width 62 height 14
click at [84, 156] on div "Add Column" at bounding box center [247, 131] width 436 height 151
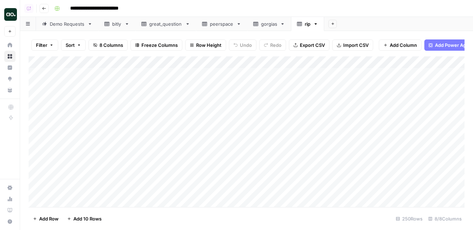
drag, startPoint x: 155, startPoint y: 62, endPoint x: 229, endPoint y: 60, distance: 74.1
click at [229, 60] on div "Add Column" at bounding box center [247, 131] width 436 height 151
click at [115, 62] on div "Add Column" at bounding box center [247, 131] width 436 height 151
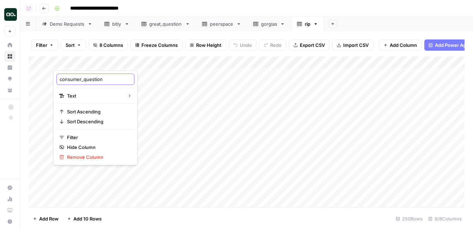
drag, startPoint x: 84, startPoint y: 80, endPoint x: 58, endPoint y: 80, distance: 26.5
click at [58, 80] on div "consumer_question" at bounding box center [95, 79] width 78 height 11
type input "question"
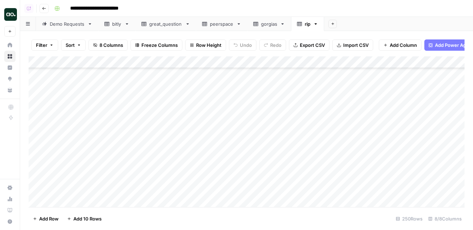
scroll to position [69, 0]
click at [38, 137] on div "Add Column" at bounding box center [247, 131] width 436 height 151
click at [37, 186] on div "Add Column" at bounding box center [247, 131] width 436 height 151
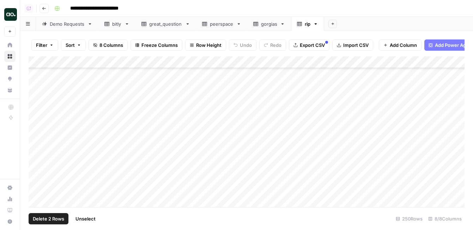
click at [37, 179] on div "Add Column" at bounding box center [247, 131] width 436 height 151
click at [37, 176] on div "Add Column" at bounding box center [247, 131] width 436 height 151
click at [38, 174] on div "Add Column" at bounding box center [247, 131] width 436 height 151
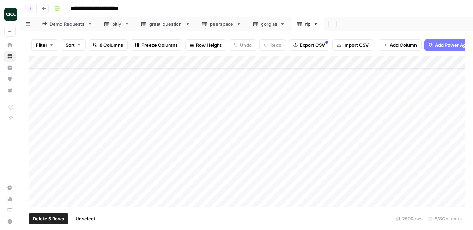
click at [38, 175] on div "Add Column" at bounding box center [247, 131] width 436 height 151
click at [36, 155] on div "Add Column" at bounding box center [247, 131] width 436 height 151
click at [38, 153] on div "Add Column" at bounding box center [247, 131] width 436 height 151
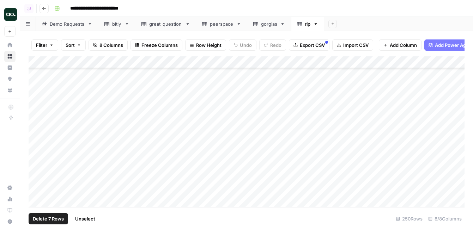
scroll to position [329, 0]
click at [38, 167] on div "Add Column" at bounding box center [247, 131] width 436 height 151
click at [38, 177] on div "Add Column" at bounding box center [247, 131] width 436 height 151
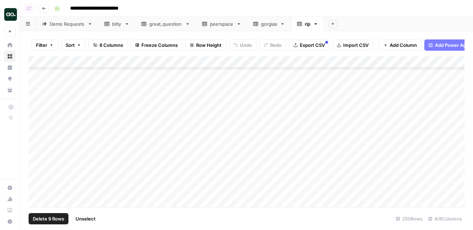
click at [38, 179] on div "Add Column" at bounding box center [247, 131] width 436 height 151
click at [38, 187] on div "Add Column" at bounding box center [247, 131] width 436 height 151
click at [39, 168] on div "Add Column" at bounding box center [247, 131] width 436 height 151
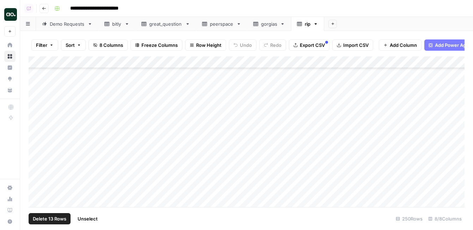
click at [38, 179] on div "Add Column" at bounding box center [247, 131] width 436 height 151
click at [40, 140] on div "Add Column" at bounding box center [247, 131] width 436 height 151
click at [38, 146] on div "Add Column" at bounding box center [247, 131] width 436 height 151
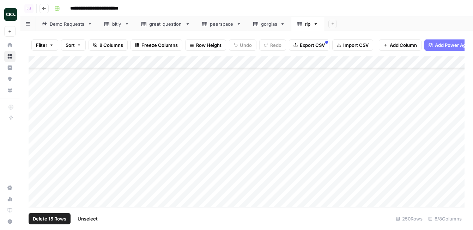
scroll to position [589, 0]
click at [37, 121] on div "Add Column" at bounding box center [247, 131] width 436 height 151
click at [35, 131] on div "Add Column" at bounding box center [247, 131] width 436 height 151
click at [36, 133] on div "Add Column" at bounding box center [247, 131] width 436 height 151
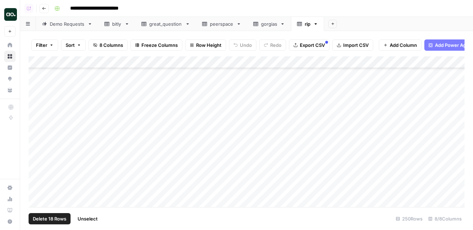
scroll to position [610, 0]
click at [39, 150] on div "Add Column" at bounding box center [247, 131] width 436 height 151
click at [39, 152] on div "Add Column" at bounding box center [247, 131] width 436 height 151
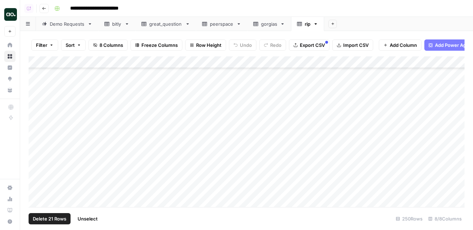
click at [39, 170] on div "Add Column" at bounding box center [247, 131] width 436 height 151
click at [38, 128] on div "Add Column" at bounding box center [247, 131] width 436 height 151
click at [38, 175] on div "Add Column" at bounding box center [247, 131] width 436 height 151
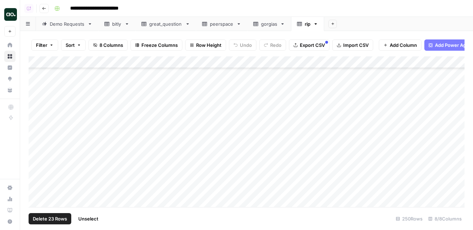
click at [37, 167] on div "Add Column" at bounding box center [247, 131] width 436 height 151
click at [37, 161] on div "Add Column" at bounding box center [247, 131] width 436 height 151
click at [37, 160] on div "Add Column" at bounding box center [247, 131] width 436 height 151
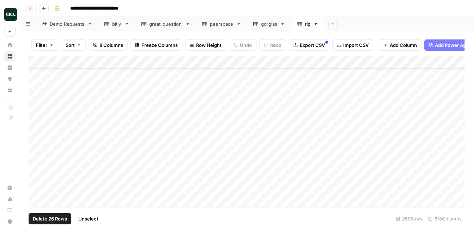
scroll to position [978, 0]
click at [38, 152] on div "Add Column" at bounding box center [247, 131] width 436 height 151
click at [37, 148] on div "Add Column" at bounding box center [247, 131] width 436 height 151
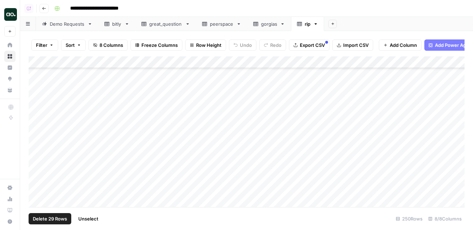
click at [37, 156] on div "Add Column" at bounding box center [247, 131] width 436 height 151
click at [37, 157] on div "Add Column" at bounding box center [247, 131] width 436 height 151
click at [37, 166] on div "Add Column" at bounding box center [247, 131] width 436 height 151
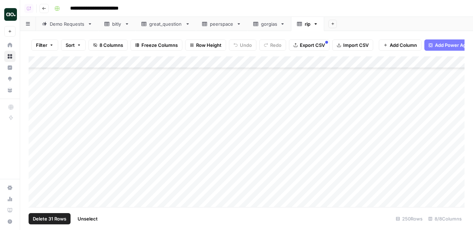
scroll to position [1138, 0]
click at [37, 160] on div "Add Column" at bounding box center [247, 131] width 436 height 151
click at [38, 172] on div "Add Column" at bounding box center [247, 131] width 436 height 151
click at [37, 165] on div "Add Column" at bounding box center [247, 131] width 436 height 151
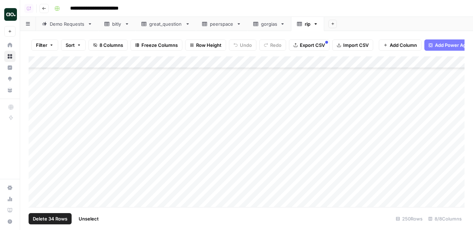
scroll to position [1222, 0]
click at [37, 160] on div "Add Column" at bounding box center [247, 131] width 436 height 151
click at [38, 174] on div "Add Column" at bounding box center [247, 131] width 436 height 151
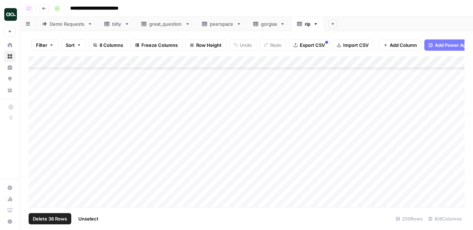
click at [38, 161] on div "Add Column" at bounding box center [247, 131] width 436 height 151
click at [37, 164] on div "Add Column" at bounding box center [247, 131] width 436 height 151
click at [37, 176] on div "Add Column" at bounding box center [247, 131] width 436 height 151
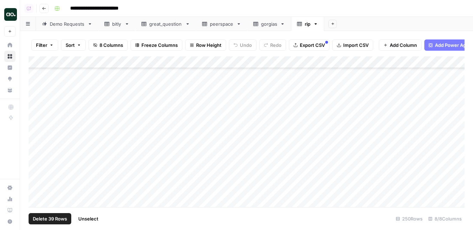
click at [37, 163] on div "Add Column" at bounding box center [247, 131] width 436 height 151
click at [40, 150] on div "Add Column" at bounding box center [247, 131] width 436 height 151
click at [36, 167] on div "Add Column" at bounding box center [247, 131] width 436 height 151
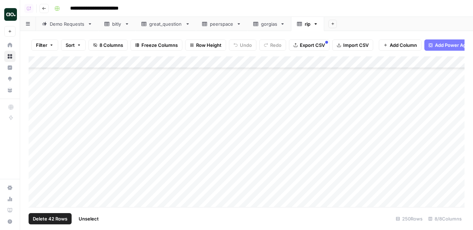
scroll to position [1590, 0]
click at [36, 153] on div "Add Column" at bounding box center [247, 131] width 436 height 151
click at [37, 156] on div "Add Column" at bounding box center [247, 131] width 436 height 151
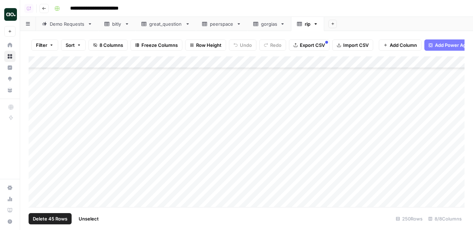
click at [37, 156] on div "Add Column" at bounding box center [247, 131] width 436 height 151
click at [38, 82] on div "Add Column" at bounding box center [247, 131] width 436 height 151
click at [35, 78] on div "Add Column" at bounding box center [247, 131] width 436 height 151
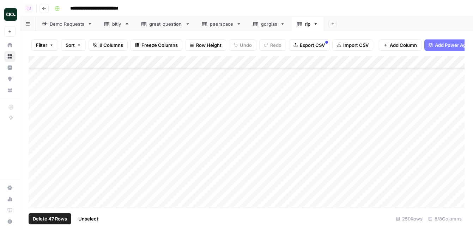
click at [35, 91] on div "Add Column" at bounding box center [247, 131] width 436 height 151
click at [35, 104] on div "Add Column" at bounding box center [247, 131] width 436 height 151
click at [36, 94] on div "Add Column" at bounding box center [247, 131] width 436 height 151
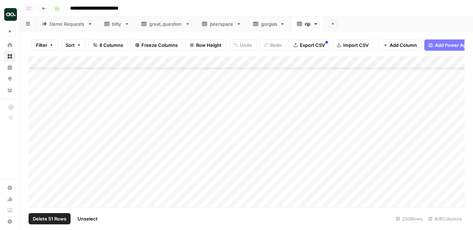
click at [37, 114] on div "Add Column" at bounding box center [247, 131] width 436 height 151
click at [37, 101] on div "Add Column" at bounding box center [247, 131] width 436 height 151
click at [37, 99] on div "Add Column" at bounding box center [247, 131] width 436 height 151
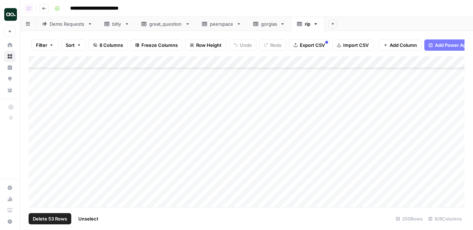
scroll to position [2231, 0]
click at [37, 148] on div "Add Column" at bounding box center [247, 131] width 436 height 151
click at [47, 218] on span "Delete 54 Rows" at bounding box center [50, 219] width 35 height 7
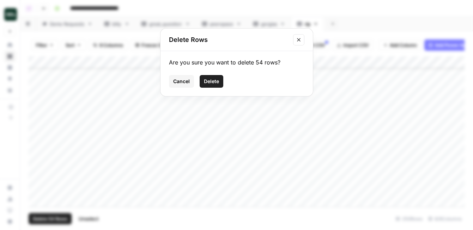
click at [212, 83] on span "Delete" at bounding box center [211, 81] width 15 height 7
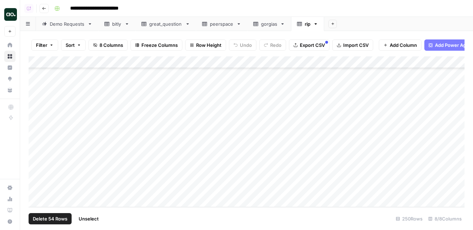
scroll to position [2224, 0]
click at [320, 46] on span "Export CSV" at bounding box center [312, 45] width 25 height 7
click at [318, 24] on icon "button" at bounding box center [315, 24] width 5 height 5
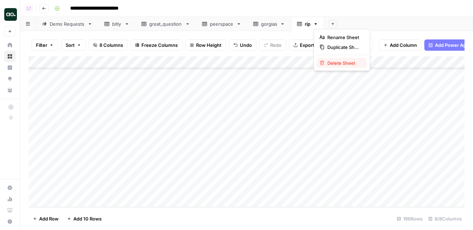
click at [326, 64] on div "Delete Sheet" at bounding box center [342, 63] width 44 height 7
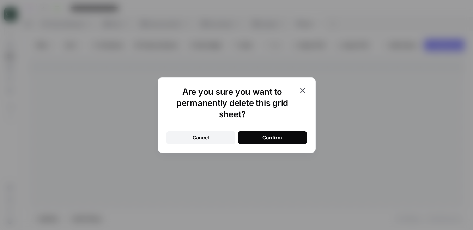
click at [281, 136] on div "Confirm" at bounding box center [273, 137] width 20 height 7
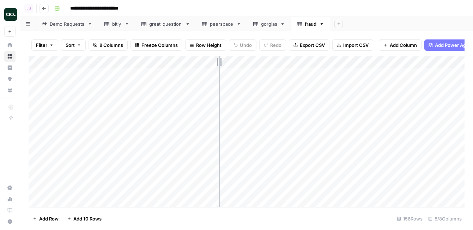
drag, startPoint x: 155, startPoint y: 62, endPoint x: 219, endPoint y: 61, distance: 63.5
click at [219, 61] on div "Add Column" at bounding box center [247, 131] width 436 height 151
click at [130, 64] on div "Add Column" at bounding box center [247, 131] width 436 height 151
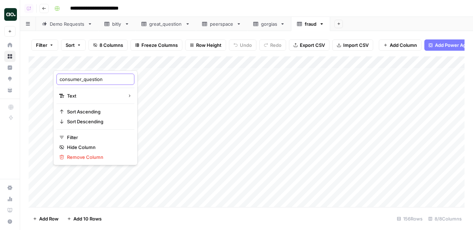
drag, startPoint x: 84, startPoint y: 80, endPoint x: 55, endPoint y: 80, distance: 29.3
click at [55, 80] on div "consumer_question Text Sort Ascending Sort Descending Filter Hide Column Remove…" at bounding box center [95, 118] width 84 height 95
type input "question"
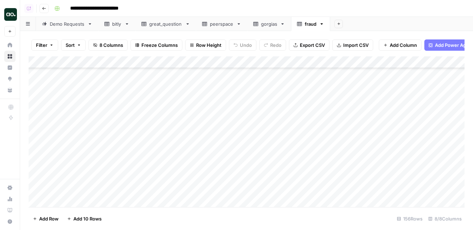
scroll to position [1744, 0]
click at [305, 45] on span "Export CSV" at bounding box center [312, 45] width 25 height 7
drag, startPoint x: 156, startPoint y: 60, endPoint x: 245, endPoint y: 61, distance: 88.6
click at [245, 61] on div "Add Column" at bounding box center [247, 131] width 436 height 151
drag, startPoint x: 244, startPoint y: 61, endPoint x: 229, endPoint y: 61, distance: 15.2
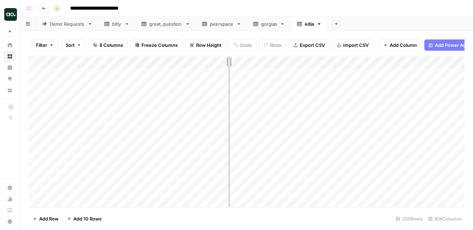
click at [229, 61] on div "Add Column" at bounding box center [247, 131] width 436 height 151
click at [113, 65] on div "Add Column" at bounding box center [247, 131] width 436 height 151
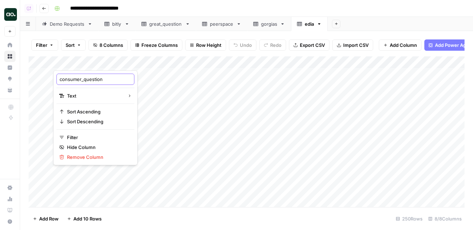
drag, startPoint x: 84, startPoint y: 80, endPoint x: 57, endPoint y: 79, distance: 27.2
click at [57, 79] on div "consumer_question" at bounding box center [95, 79] width 78 height 11
type input "question"
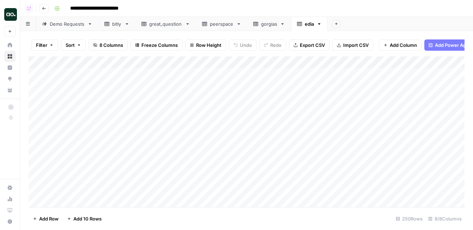
click at [353, 12] on div "**********" at bounding box center [259, 8] width 415 height 11
click at [313, 45] on span "Export CSV" at bounding box center [312, 45] width 25 height 7
click at [320, 23] on icon "button" at bounding box center [319, 24] width 5 height 5
click at [335, 63] on span "Delete Sheet" at bounding box center [348, 63] width 34 height 7
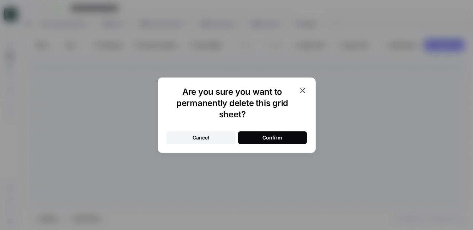
click at [296, 136] on button "Confirm" at bounding box center [272, 138] width 69 height 13
